Goal: Obtain resource: Obtain resource

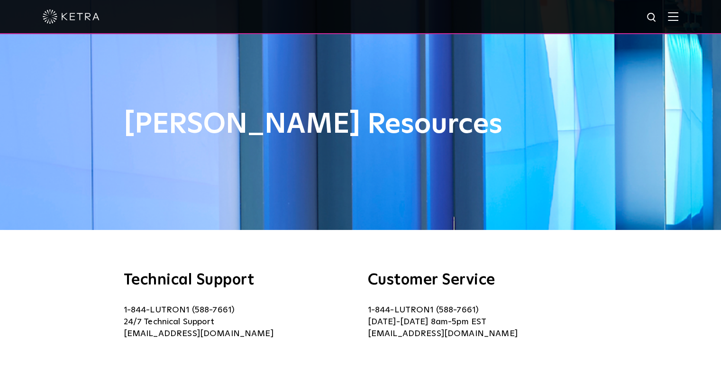
click at [679, 18] on img at bounding box center [673, 16] width 10 height 9
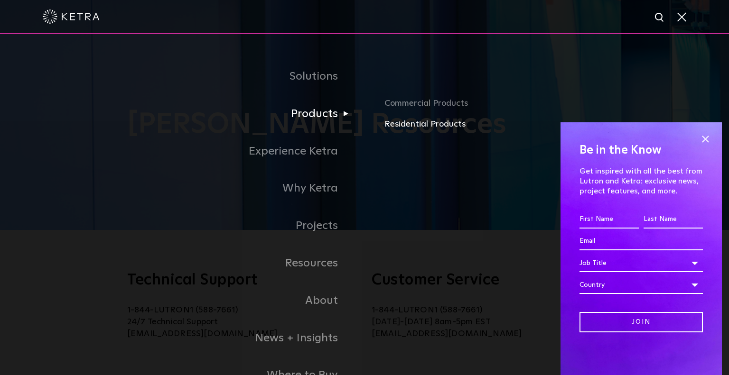
click at [393, 127] on link "Residential Products" at bounding box center [533, 125] width 298 height 14
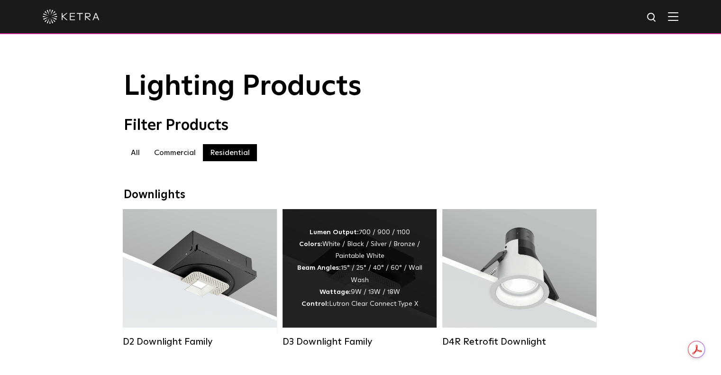
click at [285, 362] on div "D3 Downlight Family Lumen Output: 700 / 900 / 1100 Colors: White / Black / Silv…" at bounding box center [360, 285] width 160 height 153
click at [344, 305] on span "Lutron Clear Connect Type X" at bounding box center [373, 304] width 89 height 7
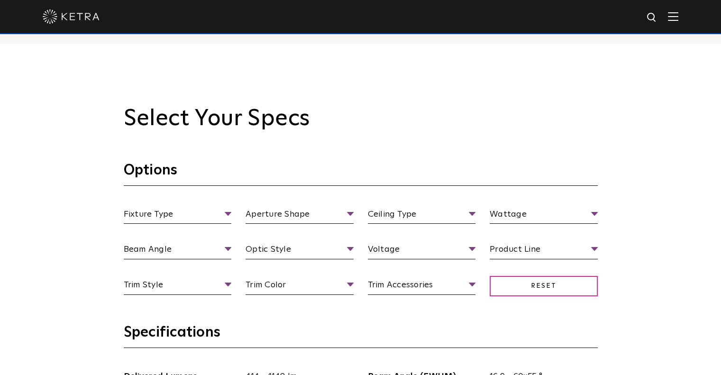
scroll to position [779, 0]
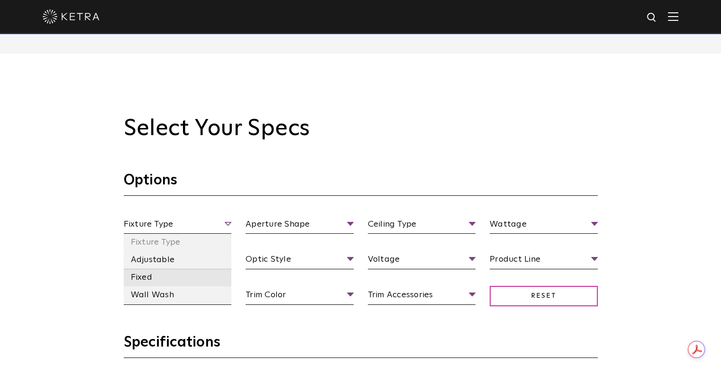
click at [153, 278] on li "Fixed" at bounding box center [178, 278] width 108 height 18
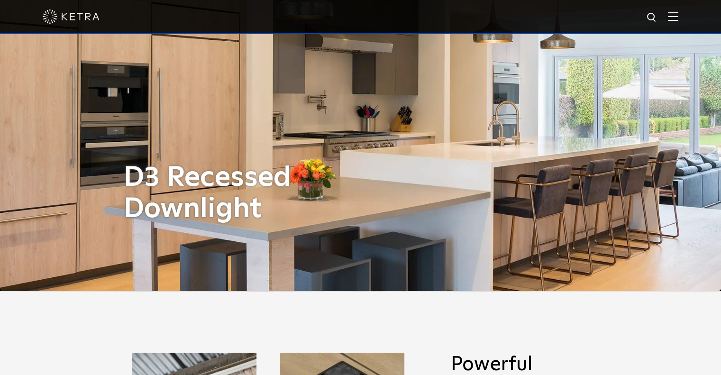
scroll to position [82, 0]
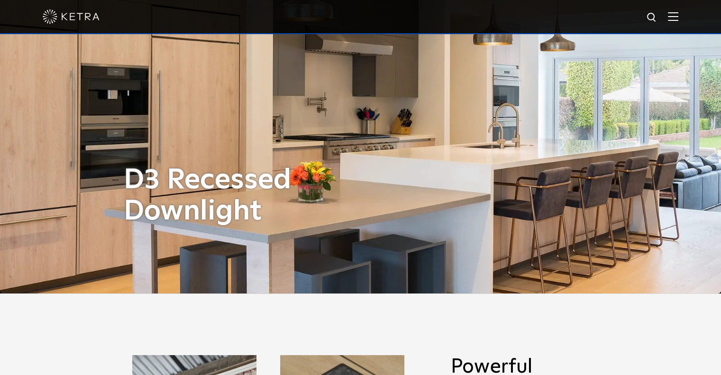
click at [679, 25] on div at bounding box center [361, 16] width 636 height 33
click at [679, 24] on div at bounding box center [361, 16] width 636 height 33
click at [679, 21] on img at bounding box center [673, 16] width 10 height 9
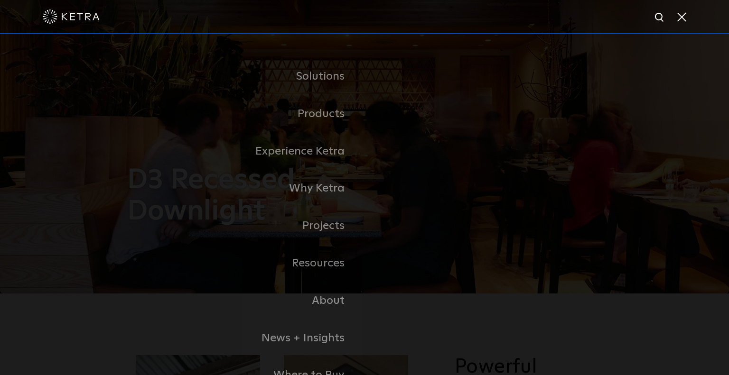
click at [683, 18] on span at bounding box center [680, 16] width 10 height 9
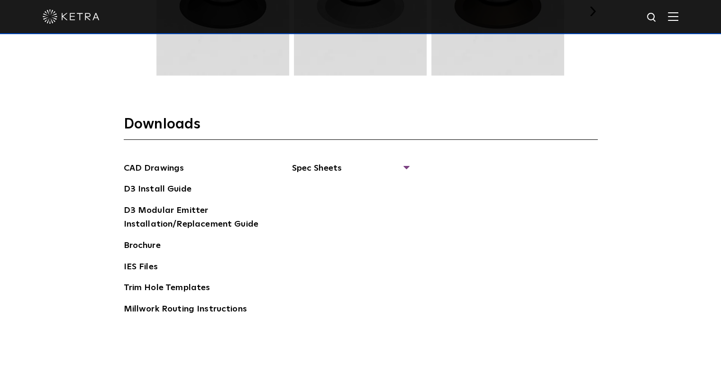
scroll to position [1398, 0]
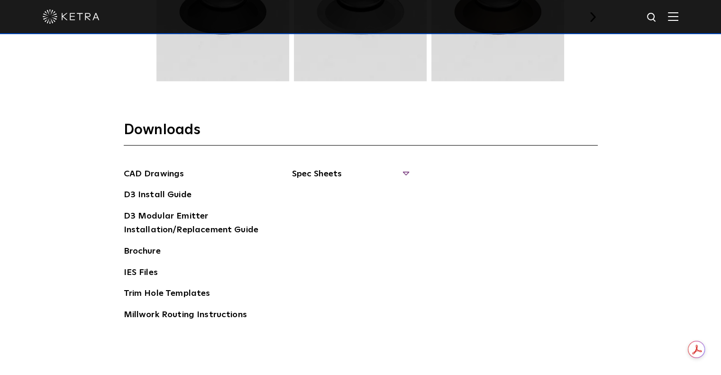
click at [314, 170] on span "Spec Sheets" at bounding box center [350, 177] width 116 height 21
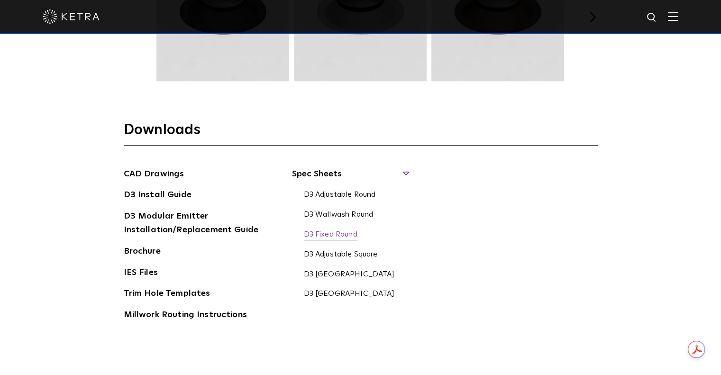
click at [340, 237] on link "D3 Fixed Round" at bounding box center [331, 235] width 54 height 10
click at [364, 195] on link "D3 Adjustable Round" at bounding box center [340, 195] width 72 height 10
